Goal: Task Accomplishment & Management: Manage account settings

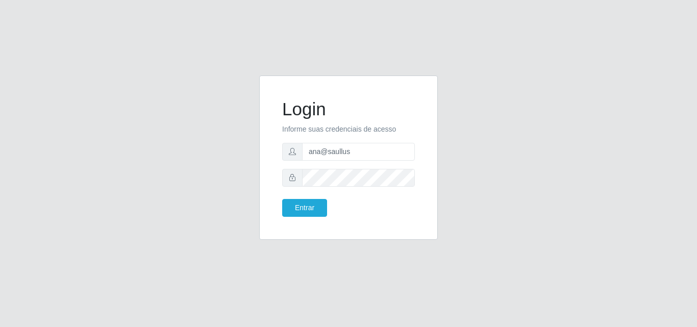
click at [317, 154] on input "ana@saullus" at bounding box center [358, 152] width 113 height 18
click at [318, 154] on input "ana@saullus" at bounding box center [358, 152] width 113 height 18
type input "vitoria@saullus"
click at [282, 199] on button "Entrar" at bounding box center [304, 208] width 45 height 18
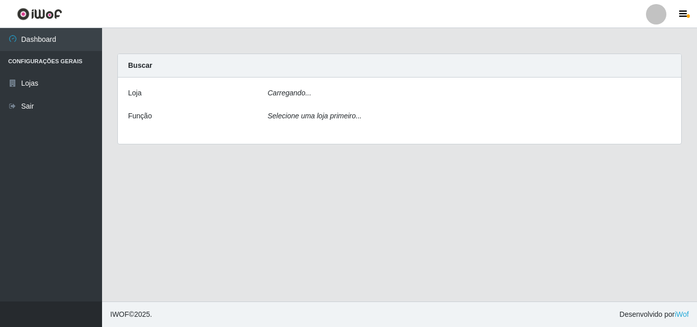
click at [310, 208] on main "Carregando... Buscar [PERSON_NAME]... Função Selecione [PERSON_NAME] primeiro..." at bounding box center [399, 165] width 595 height 274
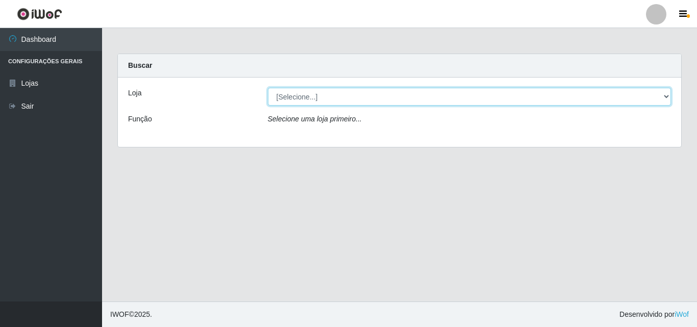
click at [382, 101] on select "[Selecione...] Saullus Supermercados" at bounding box center [470, 97] width 404 height 18
click at [268, 88] on select "[Selecione...] Saullus Supermercados" at bounding box center [470, 97] width 404 height 18
click at [384, 97] on select "[Selecione...] Saullus Supermercados" at bounding box center [470, 97] width 404 height 18
select select "423"
click at [268, 88] on select "[Selecione...] Saullus Supermercados" at bounding box center [470, 97] width 404 height 18
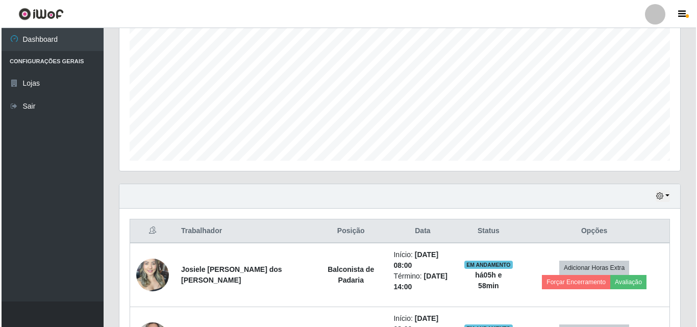
scroll to position [408, 0]
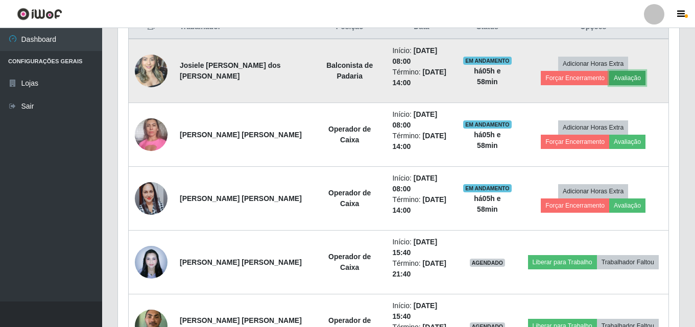
click at [609, 80] on button "Avaliação" at bounding box center [627, 78] width 36 height 14
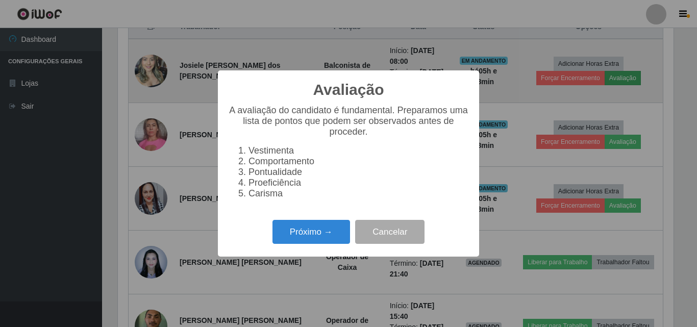
scroll to position [212, 556]
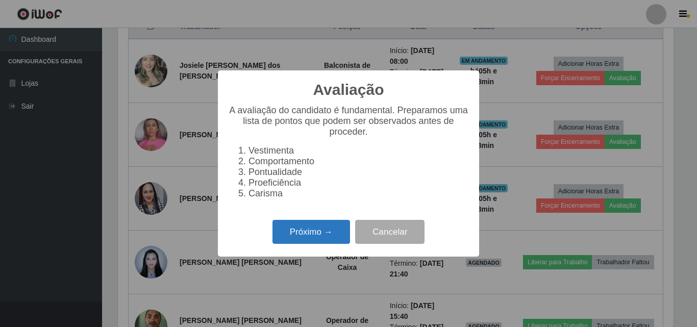
click at [322, 241] on button "Próximo →" at bounding box center [312, 232] width 78 height 24
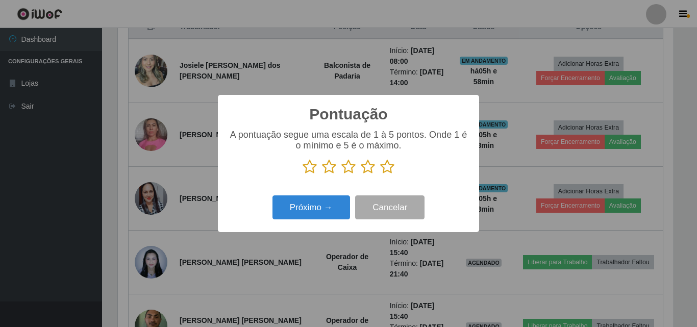
click at [389, 168] on icon at bounding box center [387, 166] width 14 height 15
click at [380, 175] on input "radio" at bounding box center [380, 175] width 0 height 0
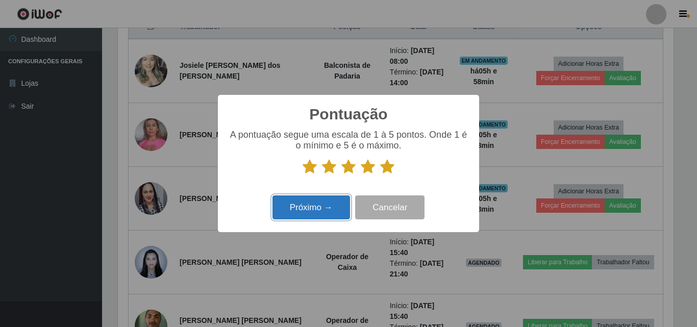
click at [326, 204] on button "Próximo →" at bounding box center [312, 207] width 78 height 24
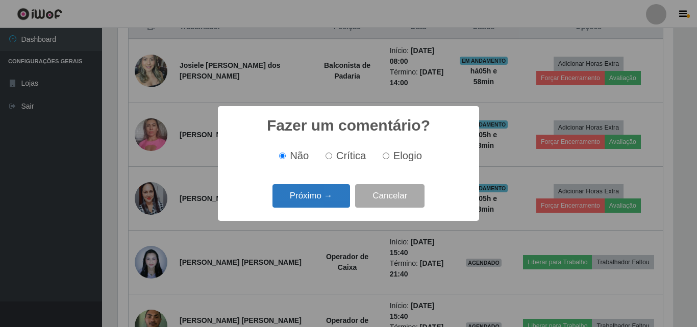
click at [328, 188] on button "Próximo →" at bounding box center [312, 196] width 78 height 24
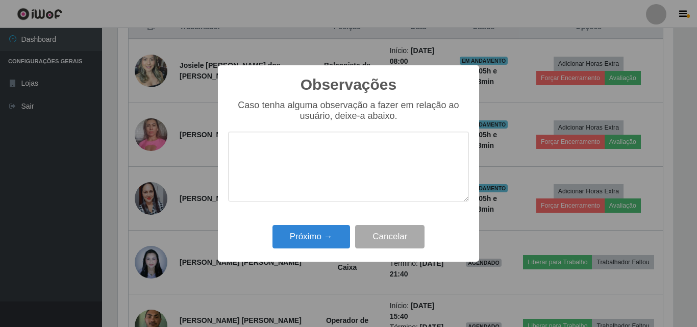
click at [331, 188] on textarea at bounding box center [348, 167] width 241 height 70
drag, startPoint x: 342, startPoint y: 150, endPoint x: 253, endPoint y: 170, distance: 91.6
click at [253, 170] on textarea "Otima profissional" at bounding box center [348, 167] width 241 height 70
click at [361, 142] on textarea "Otima profissional" at bounding box center [348, 167] width 241 height 70
drag, startPoint x: 344, startPoint y: 140, endPoint x: 232, endPoint y: 144, distance: 112.4
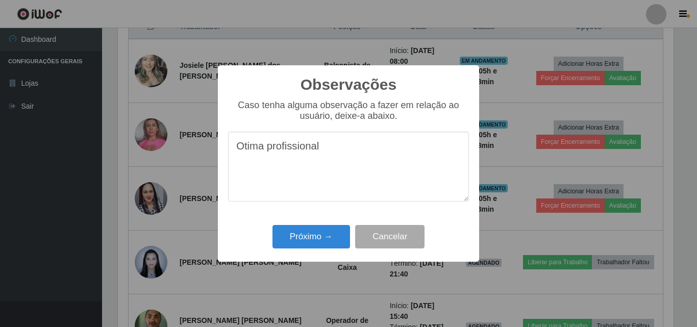
click at [229, 144] on textarea "Otima profissional" at bounding box center [348, 167] width 241 height 70
type textarea "Otima profissional"
click at [339, 235] on button "Próximo →" at bounding box center [312, 237] width 78 height 24
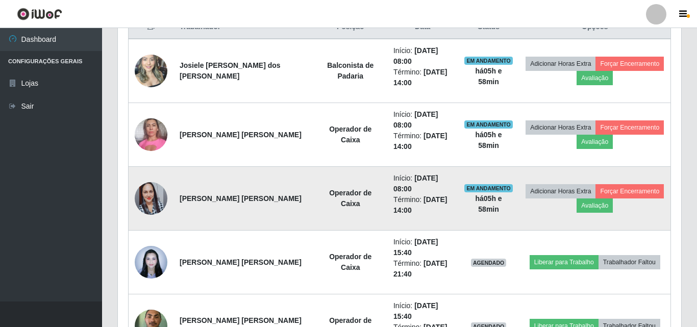
scroll to position [212, 561]
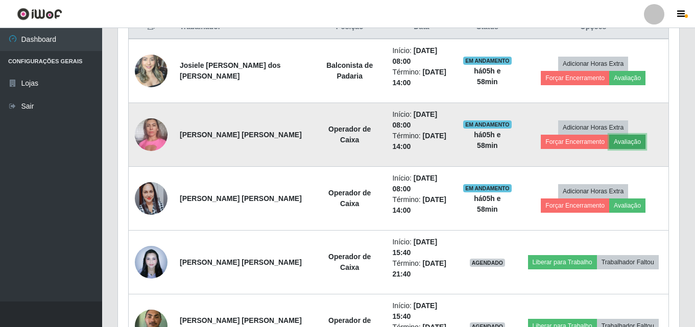
click at [609, 140] on button "Avaliação" at bounding box center [627, 142] width 36 height 14
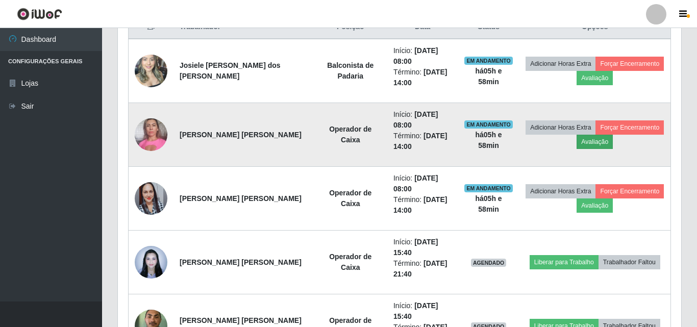
scroll to position [212, 556]
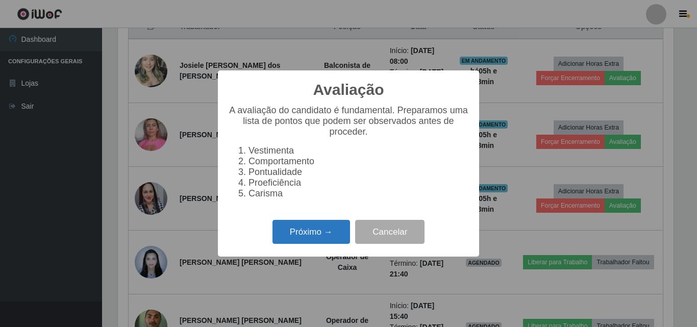
click at [309, 244] on button "Próximo →" at bounding box center [312, 232] width 78 height 24
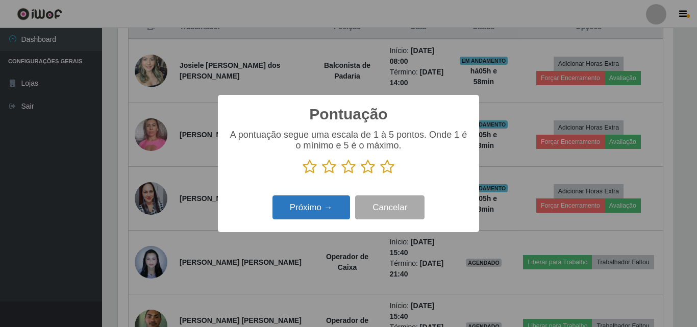
scroll to position [510194, 509850]
click at [389, 167] on icon at bounding box center [387, 166] width 14 height 15
click at [380, 175] on input "radio" at bounding box center [380, 175] width 0 height 0
click at [325, 203] on button "Próximo →" at bounding box center [312, 207] width 78 height 24
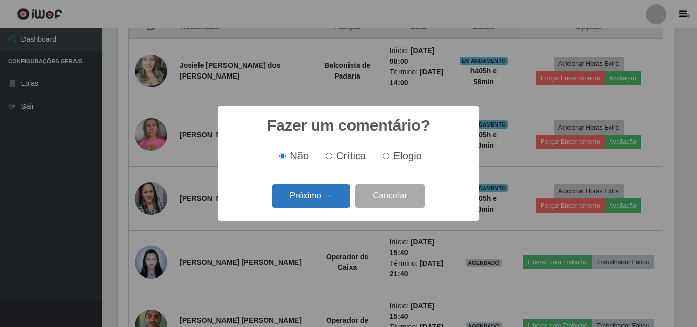
click at [321, 196] on button "Próximo →" at bounding box center [312, 196] width 78 height 24
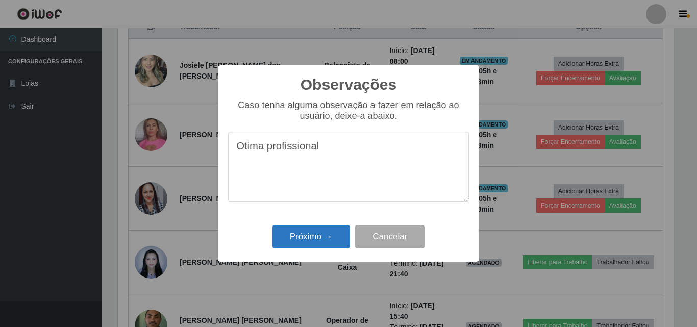
type textarea "Otima profissional"
click at [325, 237] on button "Próximo →" at bounding box center [312, 237] width 78 height 24
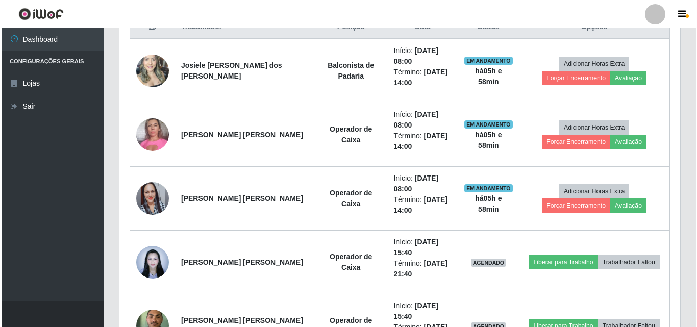
scroll to position [212, 561]
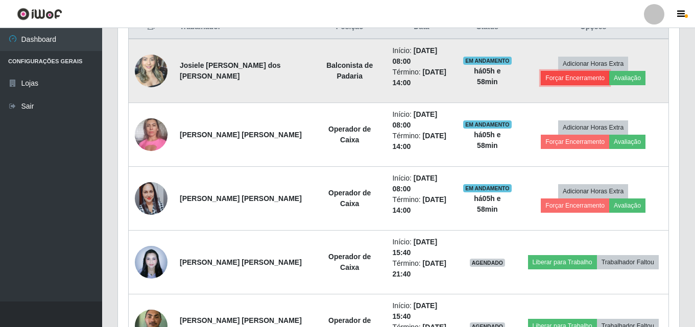
click at [609, 71] on button "Forçar Encerramento" at bounding box center [575, 78] width 68 height 14
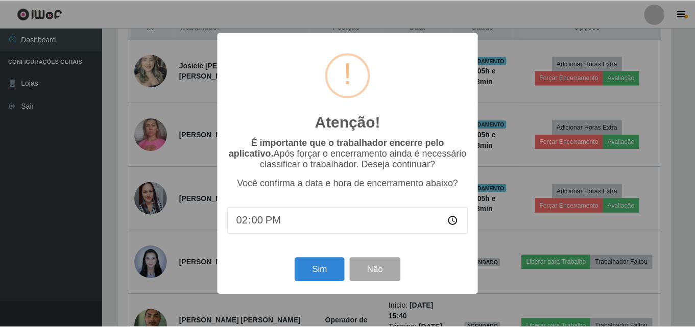
scroll to position [212, 556]
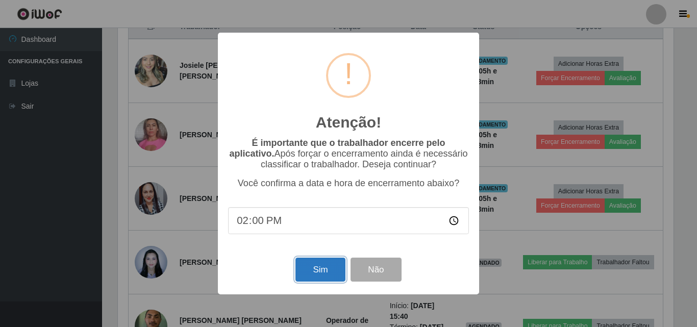
click at [322, 266] on button "Sim" at bounding box center [321, 270] width 50 height 24
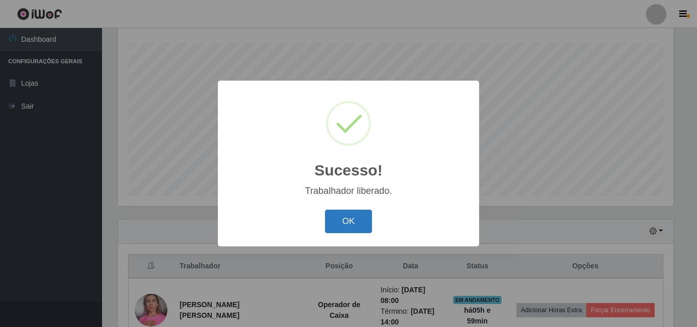
click at [342, 214] on button "OK" at bounding box center [348, 222] width 47 height 24
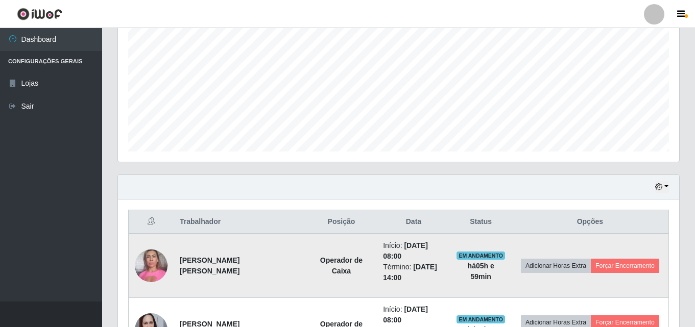
scroll to position [271, 0]
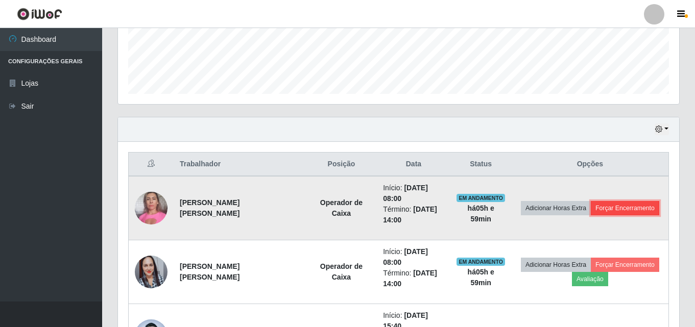
click at [624, 204] on button "Forçar Encerramento" at bounding box center [625, 208] width 68 height 14
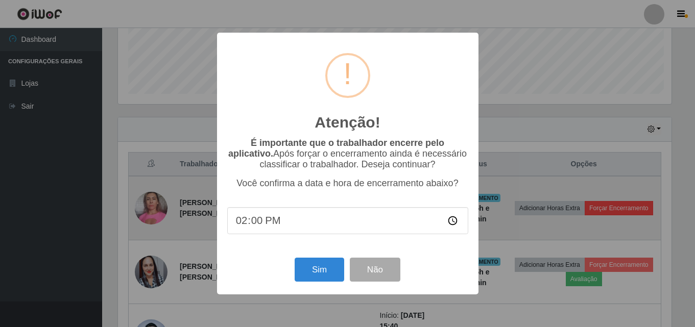
scroll to position [212, 556]
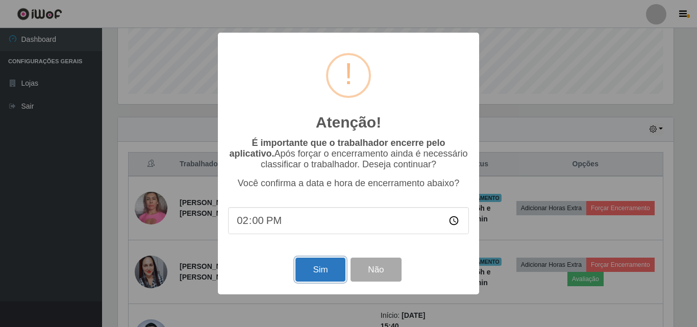
click at [337, 268] on button "Sim" at bounding box center [321, 270] width 50 height 24
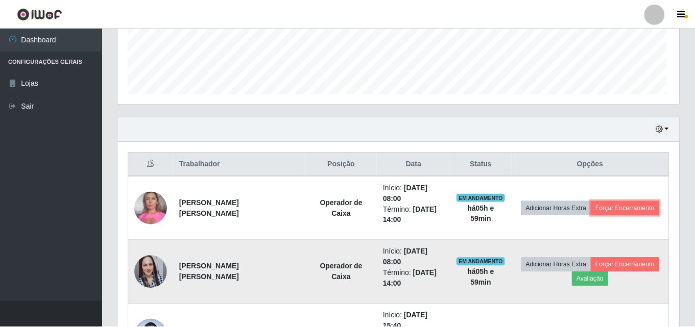
scroll to position [0, 0]
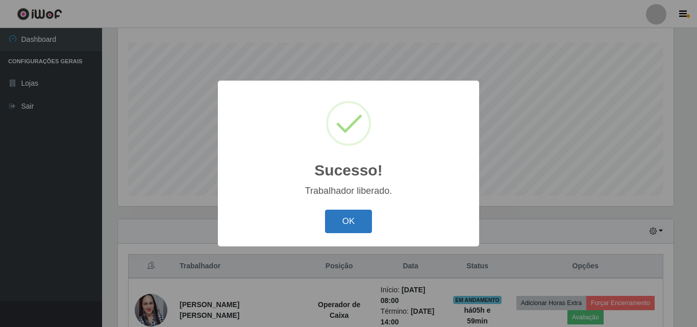
click at [352, 215] on button "OK" at bounding box center [348, 222] width 47 height 24
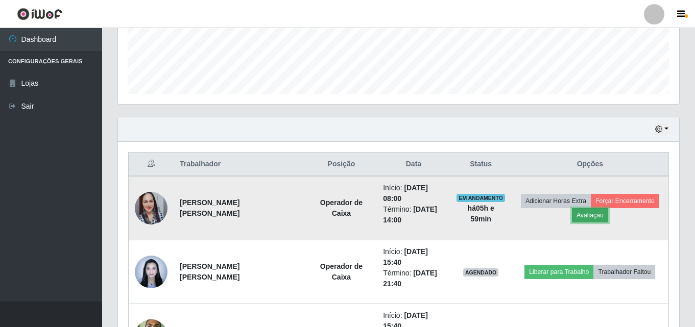
click at [596, 218] on button "Avaliação" at bounding box center [590, 215] width 36 height 14
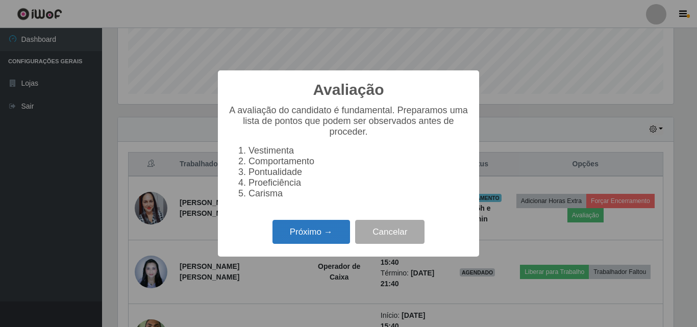
click at [320, 239] on button "Próximo →" at bounding box center [312, 232] width 78 height 24
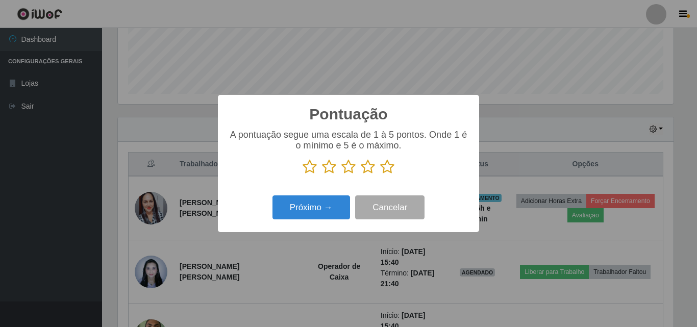
click at [394, 167] on icon at bounding box center [387, 166] width 14 height 15
click at [380, 175] on input "radio" at bounding box center [380, 175] width 0 height 0
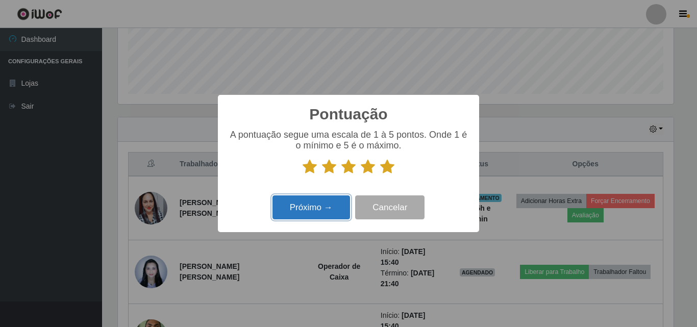
click at [326, 210] on button "Próximo →" at bounding box center [312, 207] width 78 height 24
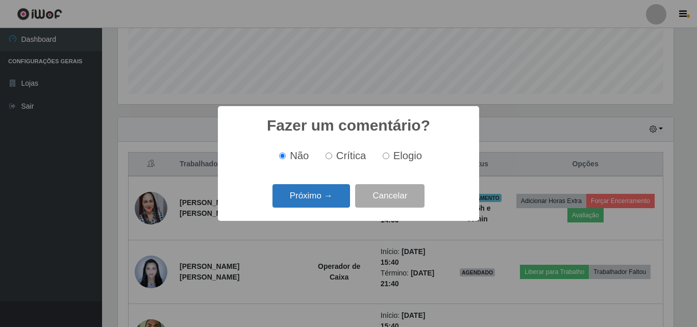
click at [312, 201] on button "Próximo →" at bounding box center [312, 196] width 78 height 24
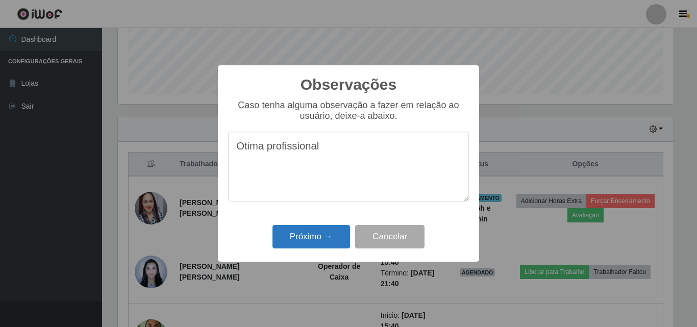
type textarea "Otima profissional"
click at [330, 237] on button "Próximo →" at bounding box center [312, 237] width 78 height 24
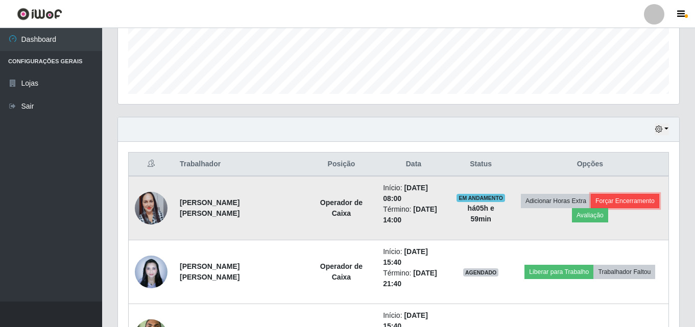
click at [617, 197] on button "Forçar Encerramento" at bounding box center [625, 201] width 68 height 14
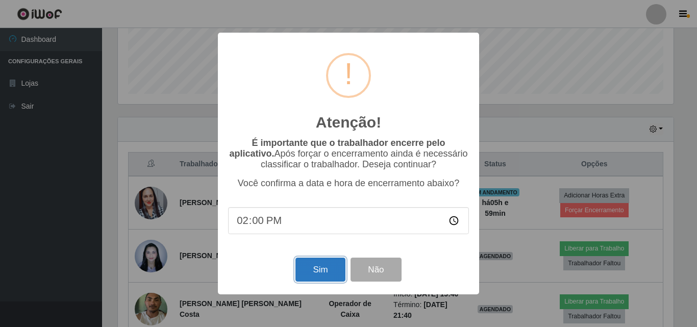
click at [318, 265] on button "Sim" at bounding box center [321, 270] width 50 height 24
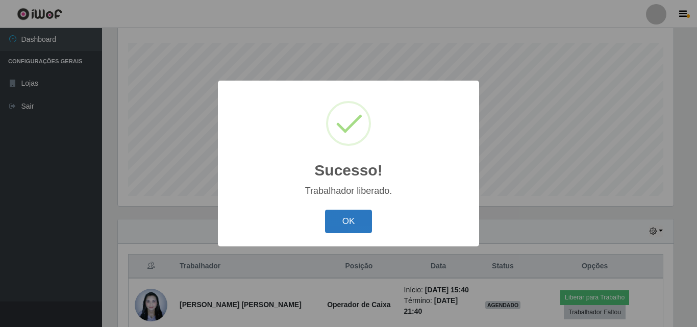
click at [357, 224] on button "OK" at bounding box center [348, 222] width 47 height 24
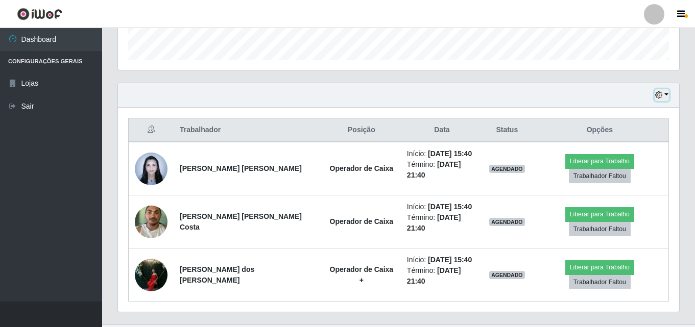
click at [665, 92] on button "button" at bounding box center [661, 95] width 14 height 12
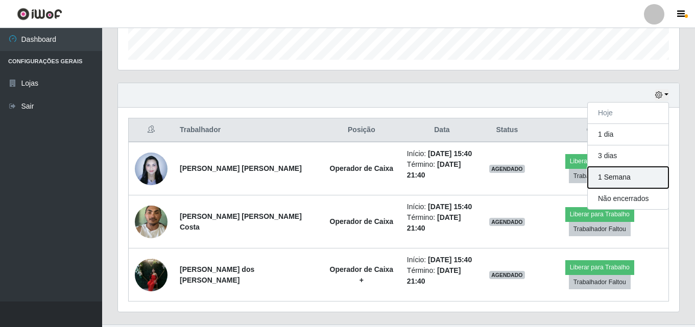
click at [628, 174] on button "1 Semana" at bounding box center [627, 177] width 81 height 21
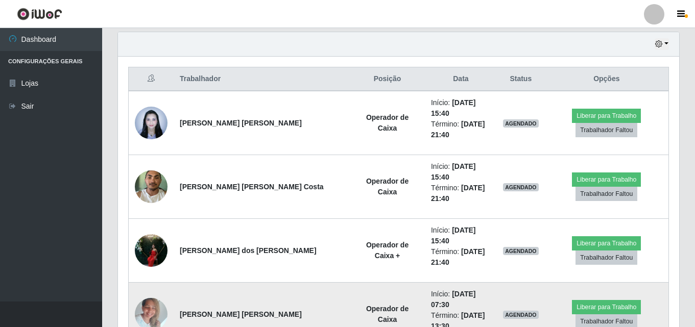
scroll to position [305, 0]
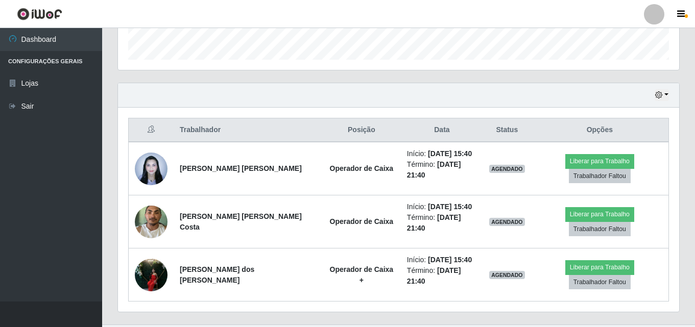
click at [669, 94] on div "Hoje 1 dia 3 dias 1 Semana Não encerrados" at bounding box center [398, 95] width 561 height 24
click at [667, 94] on button "button" at bounding box center [661, 95] width 14 height 12
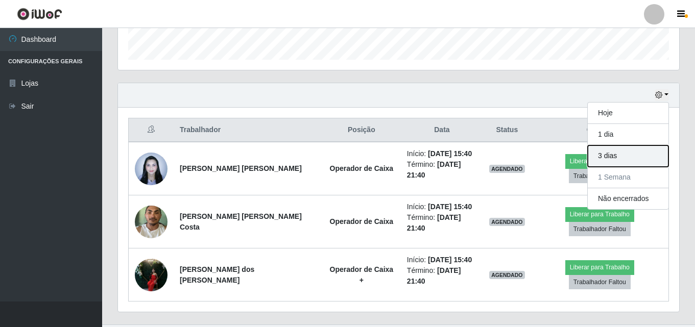
click at [651, 158] on button "3 dias" at bounding box center [627, 155] width 81 height 21
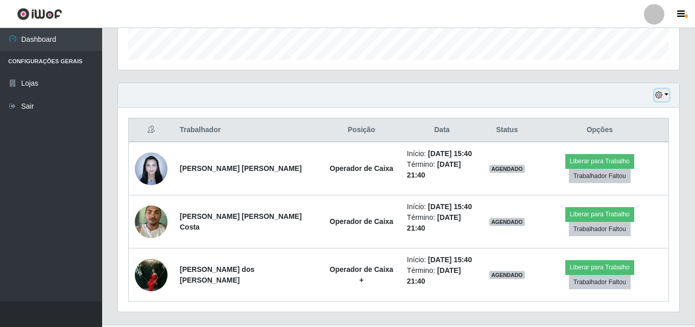
click at [668, 96] on button "button" at bounding box center [661, 95] width 14 height 12
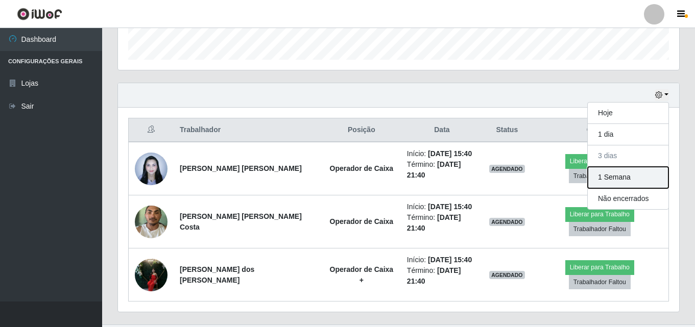
click at [622, 181] on button "1 Semana" at bounding box center [627, 177] width 81 height 21
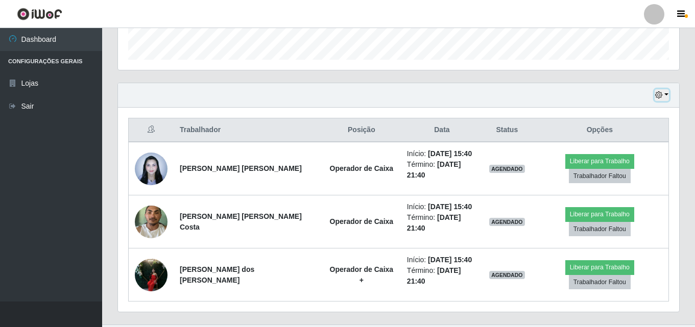
click at [665, 96] on button "button" at bounding box center [661, 95] width 14 height 12
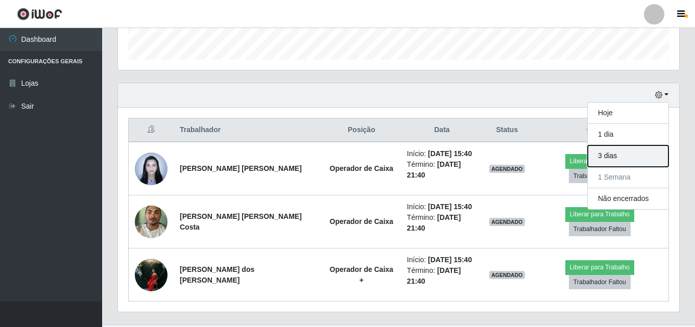
click at [628, 152] on button "3 dias" at bounding box center [627, 155] width 81 height 21
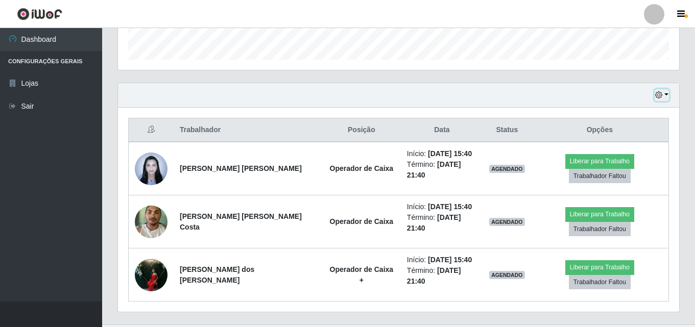
click at [668, 92] on button "button" at bounding box center [661, 95] width 14 height 12
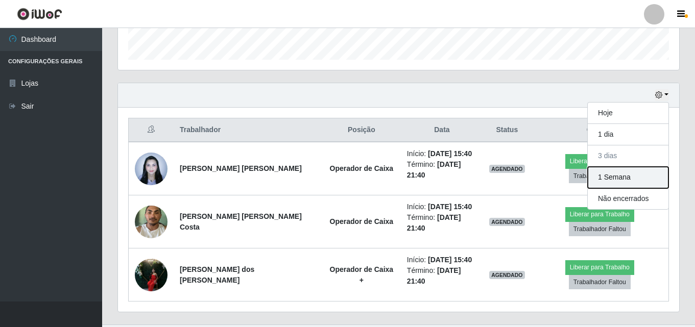
click at [627, 175] on button "1 Semana" at bounding box center [627, 177] width 81 height 21
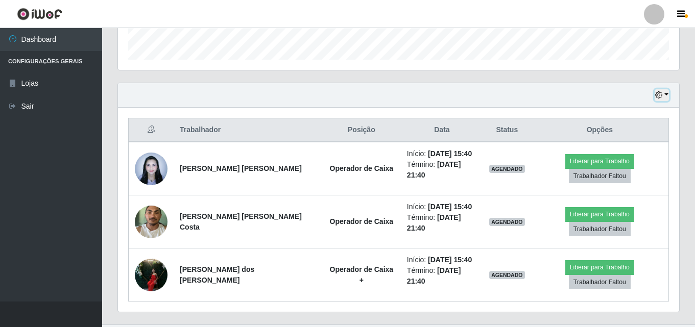
click at [666, 97] on button "button" at bounding box center [661, 95] width 14 height 12
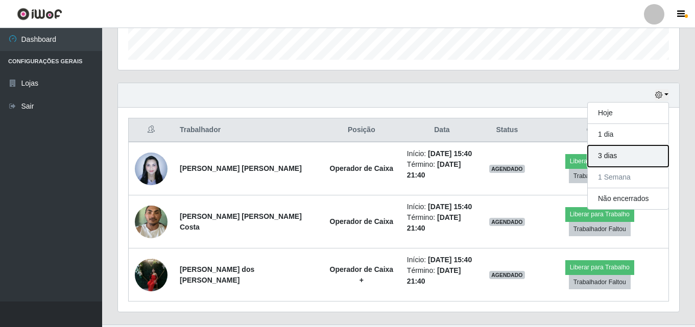
click at [619, 160] on button "3 dias" at bounding box center [627, 155] width 81 height 21
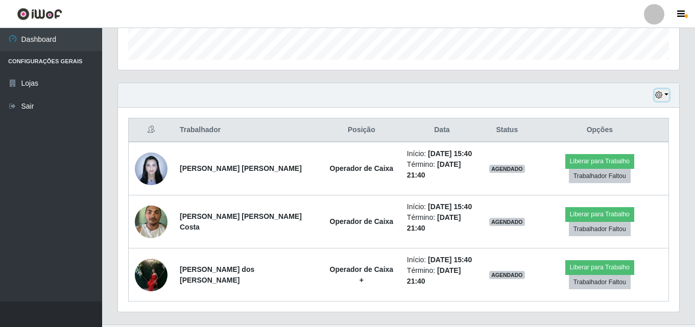
click at [667, 98] on button "button" at bounding box center [661, 95] width 14 height 12
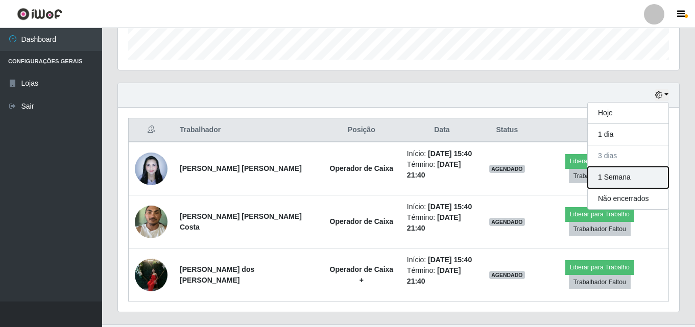
click at [621, 180] on button "1 Semana" at bounding box center [627, 177] width 81 height 21
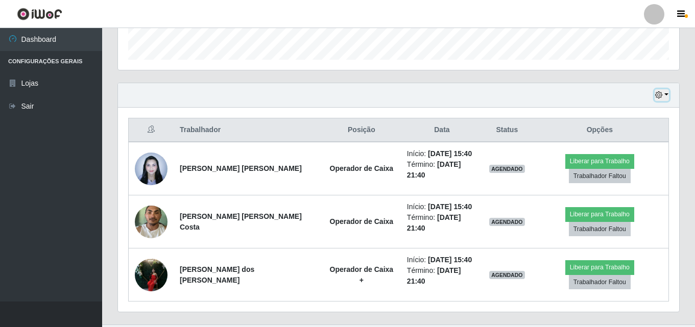
click at [665, 96] on button "button" at bounding box center [661, 95] width 14 height 12
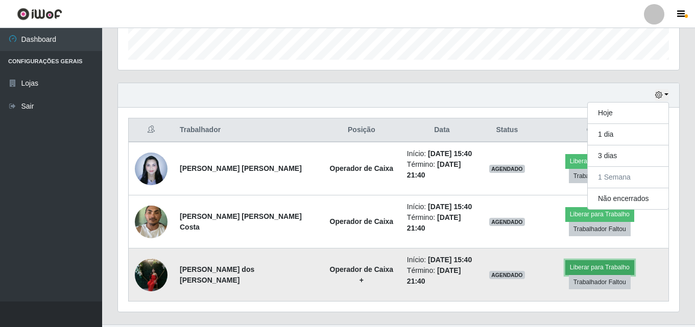
click at [570, 260] on button "Liberar para Trabalho" at bounding box center [599, 267] width 69 height 14
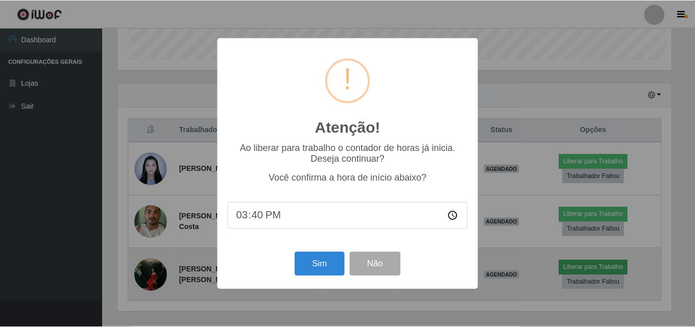
scroll to position [212, 556]
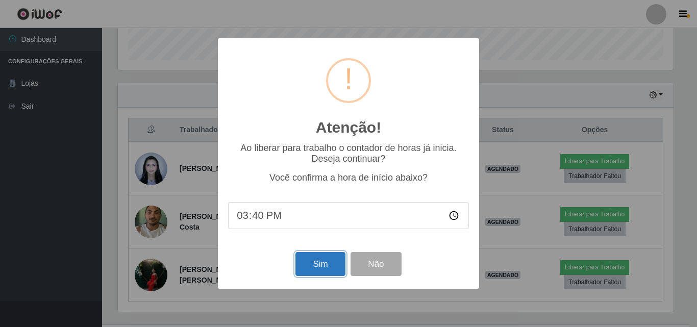
click at [312, 259] on button "Sim" at bounding box center [321, 264] width 50 height 24
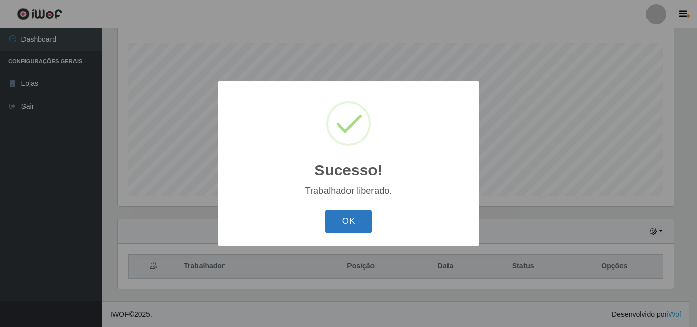
click at [349, 216] on button "OK" at bounding box center [348, 222] width 47 height 24
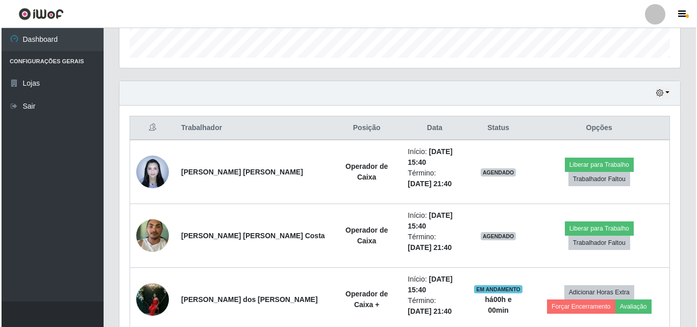
scroll to position [373, 0]
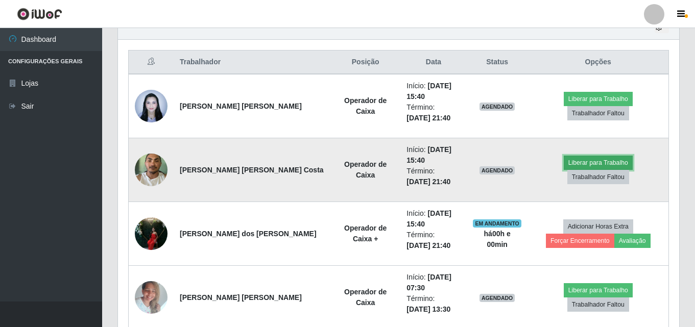
click at [580, 170] on button "Liberar para Trabalho" at bounding box center [597, 163] width 69 height 14
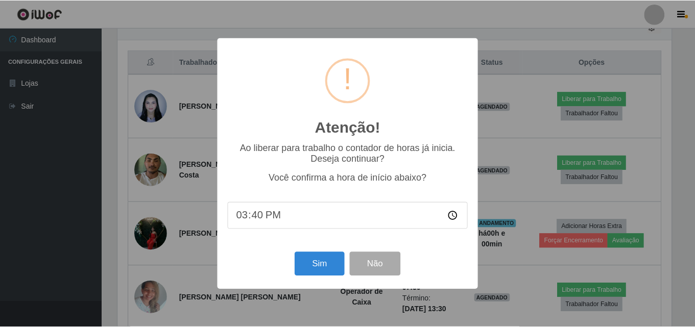
scroll to position [212, 556]
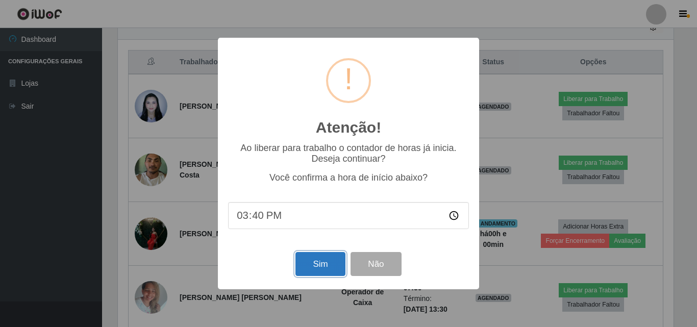
click at [313, 267] on button "Sim" at bounding box center [321, 264] width 50 height 24
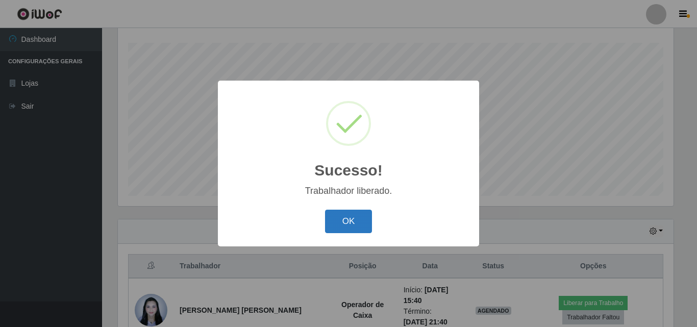
click at [347, 228] on button "OK" at bounding box center [348, 222] width 47 height 24
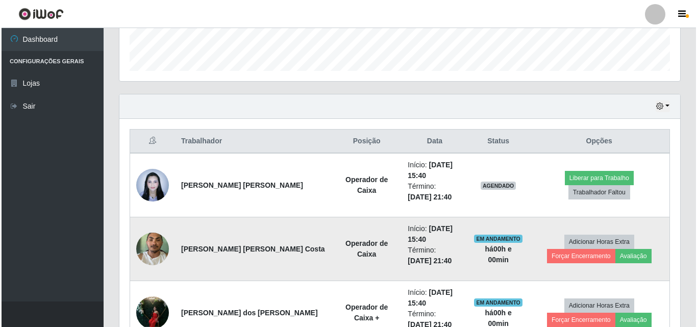
scroll to position [373, 0]
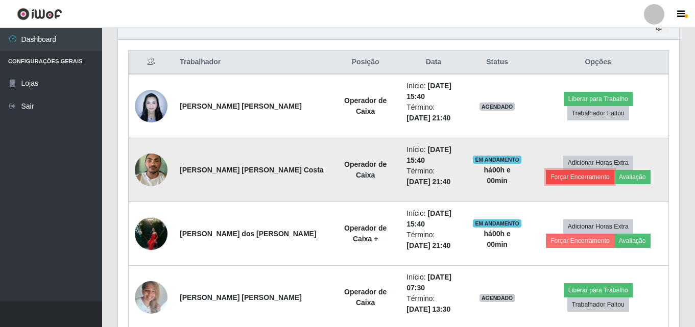
click at [614, 170] on button "Forçar Encerramento" at bounding box center [580, 177] width 68 height 14
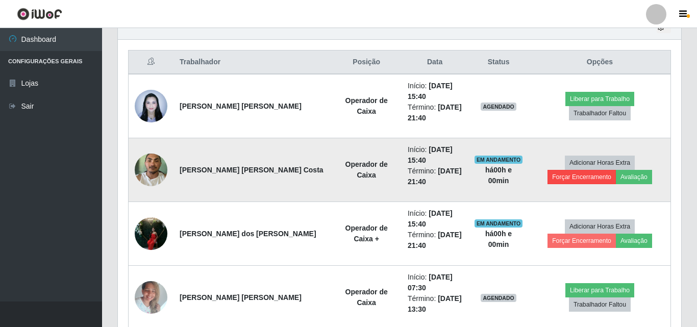
scroll to position [212, 556]
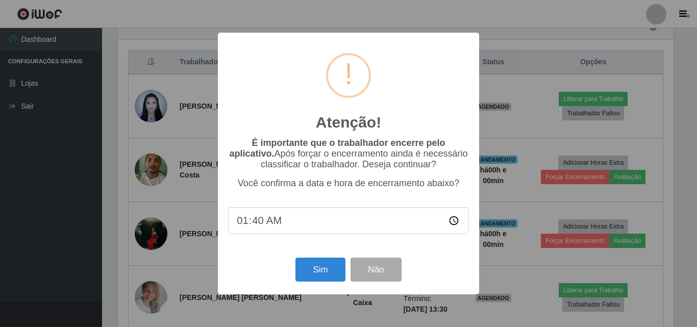
type input "14:40"
type input "15:40"
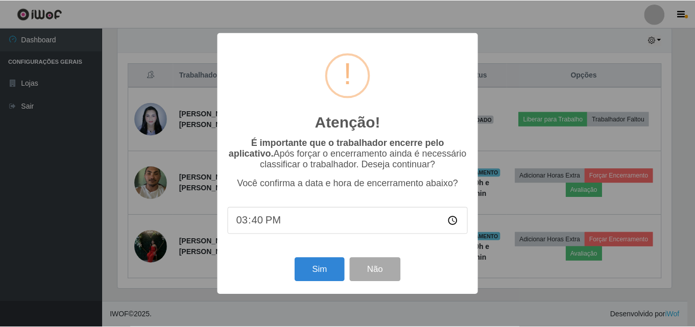
scroll to position [360, 0]
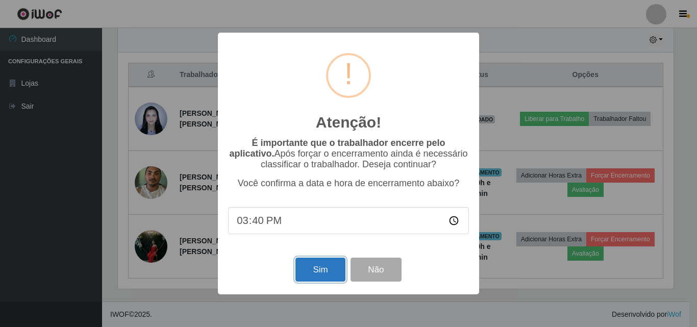
click at [317, 272] on button "Sim" at bounding box center [321, 270] width 50 height 24
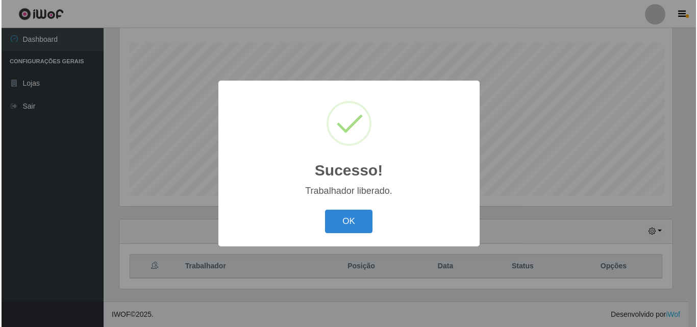
scroll to position [169, 0]
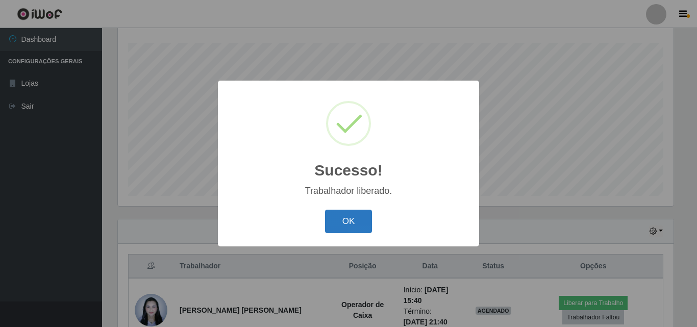
click at [340, 230] on button "OK" at bounding box center [348, 222] width 47 height 24
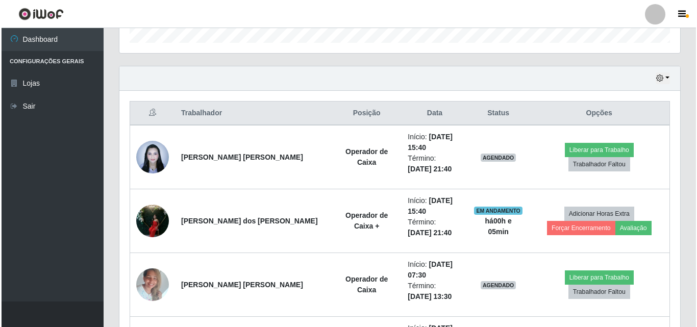
scroll to position [275, 0]
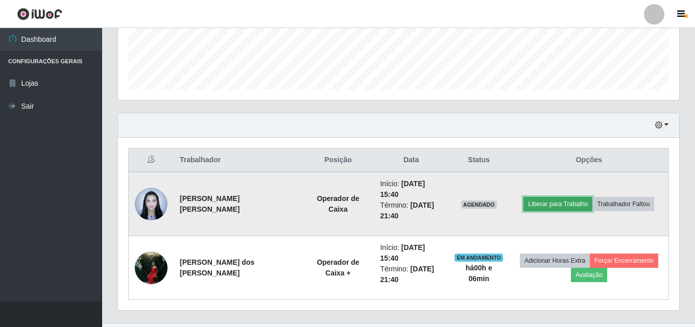
click at [567, 200] on button "Liberar para Trabalho" at bounding box center [557, 204] width 69 height 14
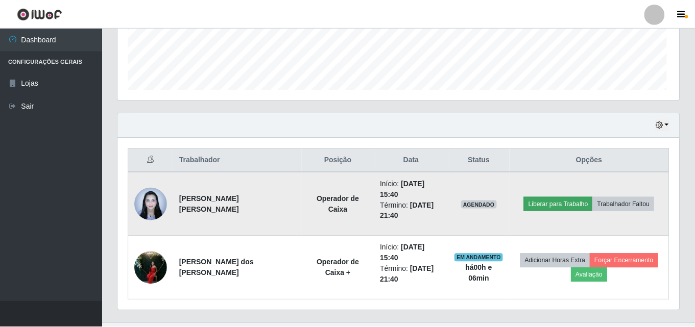
scroll to position [212, 556]
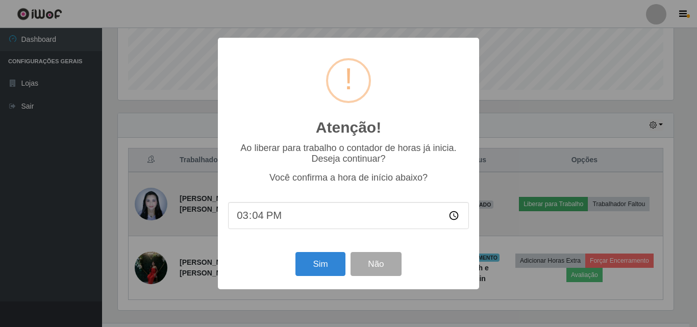
type input "15:40"
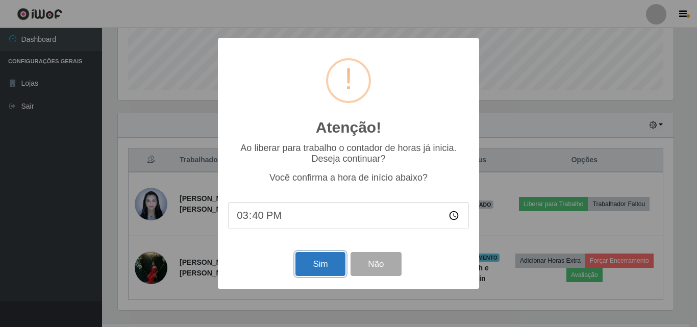
click at [308, 264] on button "Sim" at bounding box center [321, 264] width 50 height 24
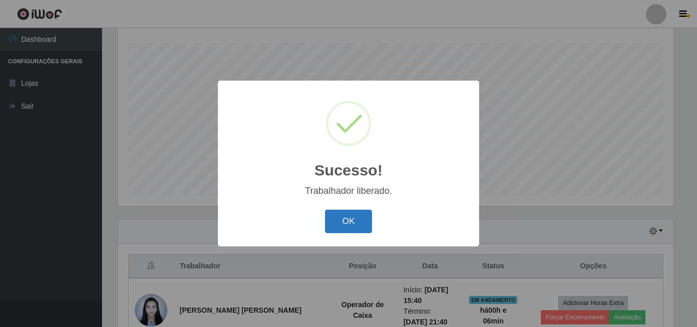
click at [366, 216] on button "OK" at bounding box center [348, 222] width 47 height 24
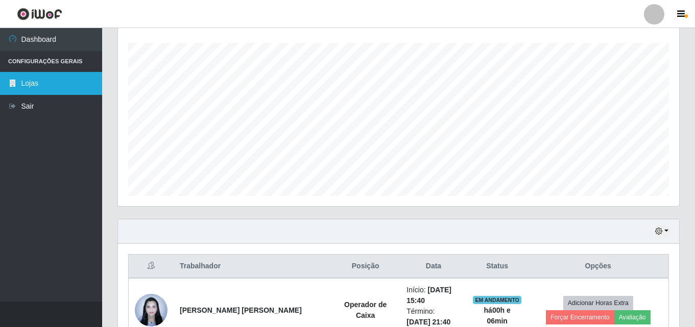
scroll to position [373, 0]
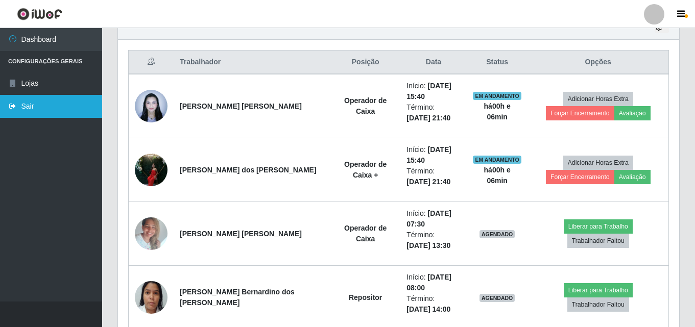
click at [41, 100] on link "Sair" at bounding box center [51, 106] width 102 height 23
